Goal: Transaction & Acquisition: Purchase product/service

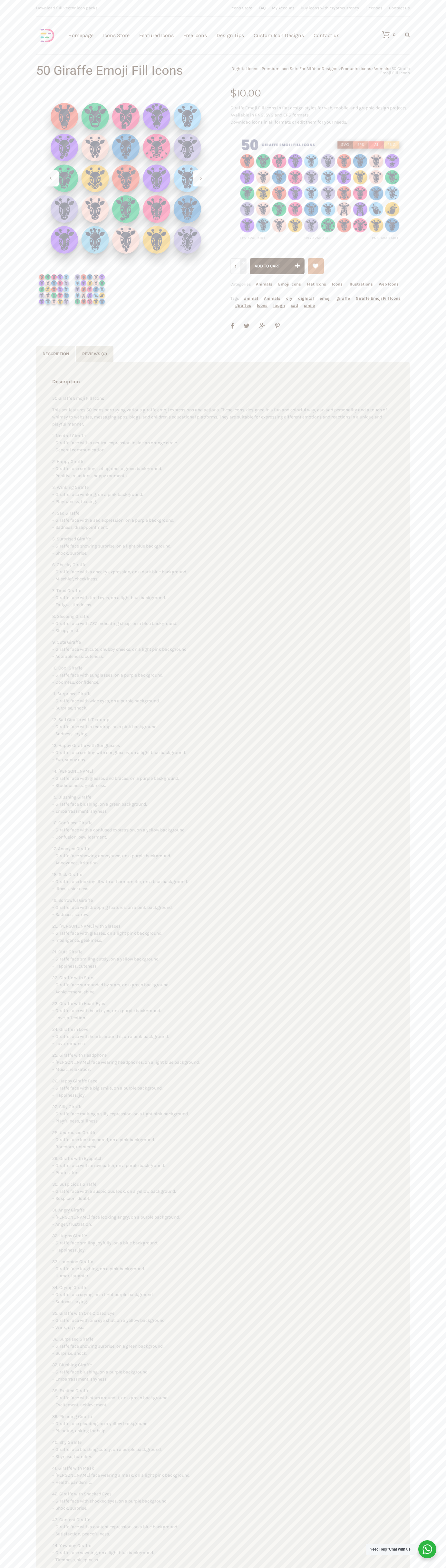
click at [278, 266] on span "Add to cart" at bounding box center [268, 265] width 25 height 5
